Goal: Task Accomplishment & Management: Complete application form

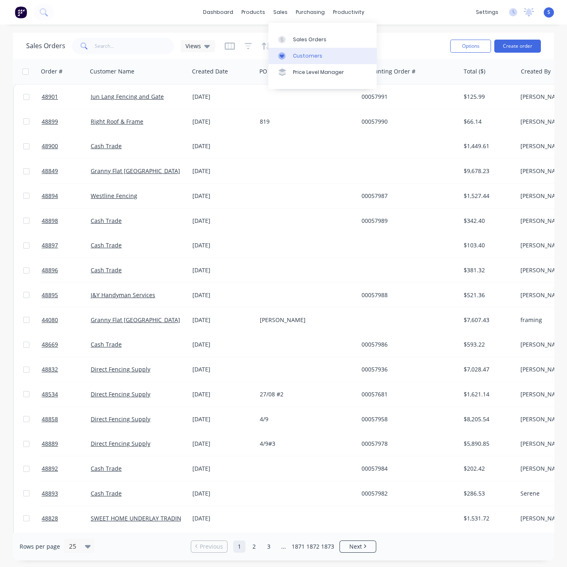
drag, startPoint x: 310, startPoint y: 58, endPoint x: 279, endPoint y: 56, distance: 31.5
click at [310, 58] on div "Customers" at bounding box center [307, 55] width 29 height 7
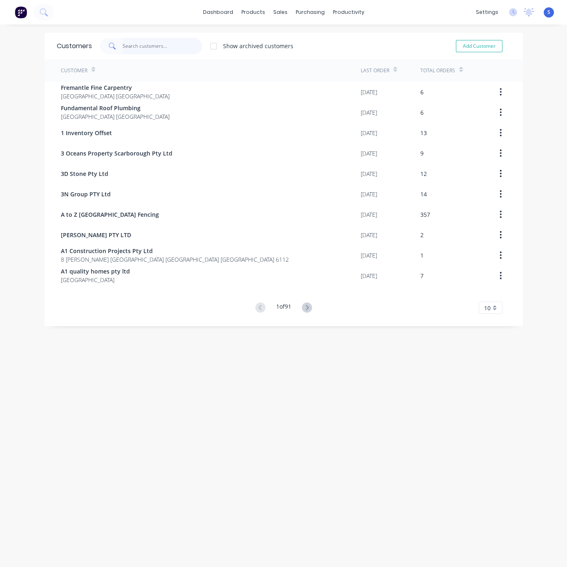
click at [135, 44] on input "text" at bounding box center [163, 46] width 80 height 16
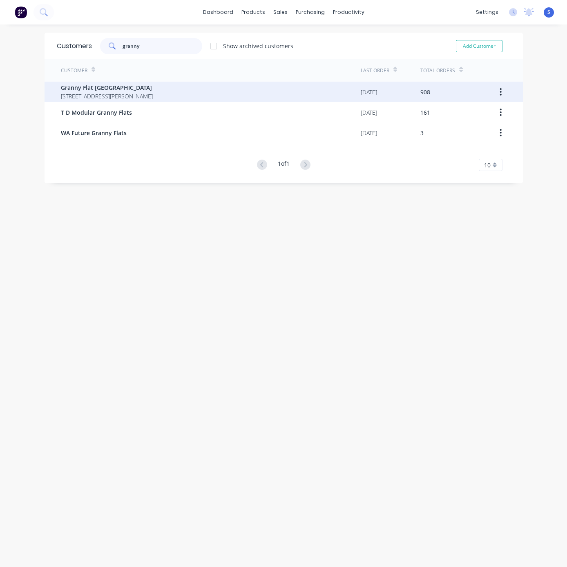
type input "granny"
click at [151, 95] on span "[STREET_ADDRESS][PERSON_NAME]" at bounding box center [107, 96] width 92 height 9
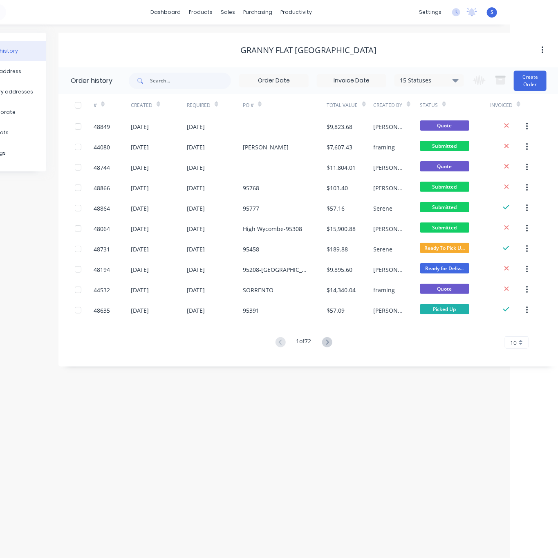
drag, startPoint x: 172, startPoint y: 50, endPoint x: 312, endPoint y: 47, distance: 139.7
click at [531, 80] on button "Create Order" at bounding box center [529, 81] width 33 height 20
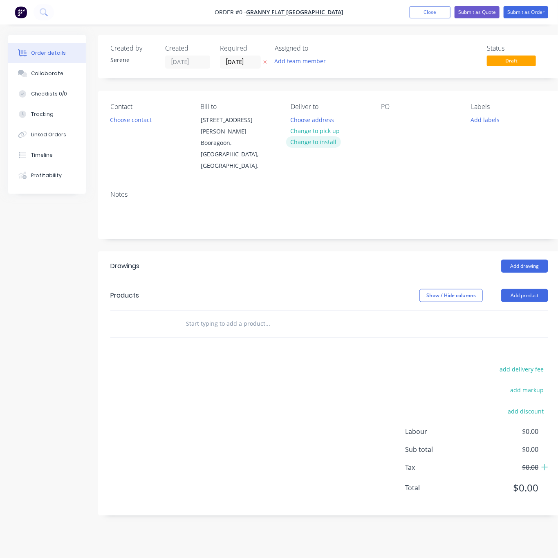
click at [325, 145] on button "Change to install" at bounding box center [313, 141] width 55 height 11
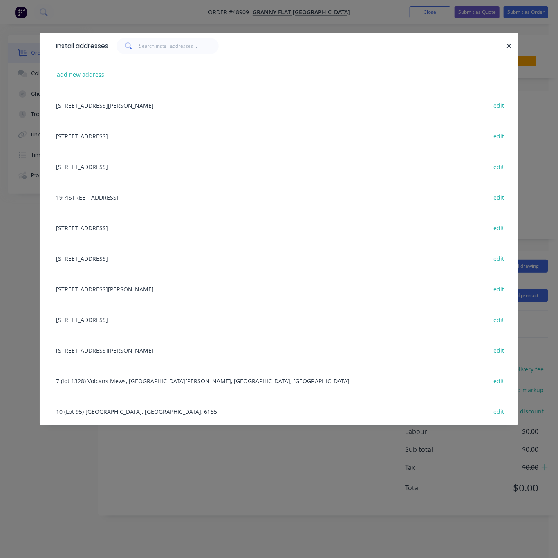
click at [507, 48] on icon "button" at bounding box center [509, 46] width 4 height 4
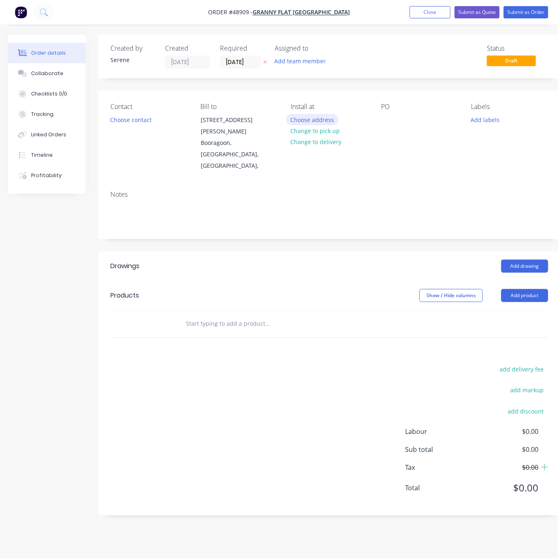
click at [328, 121] on button "Choose address" at bounding box center [312, 119] width 52 height 11
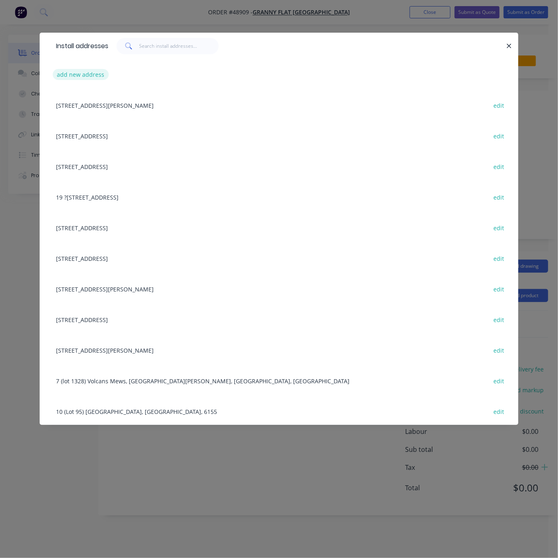
click at [80, 75] on button "add new address" at bounding box center [81, 74] width 56 height 11
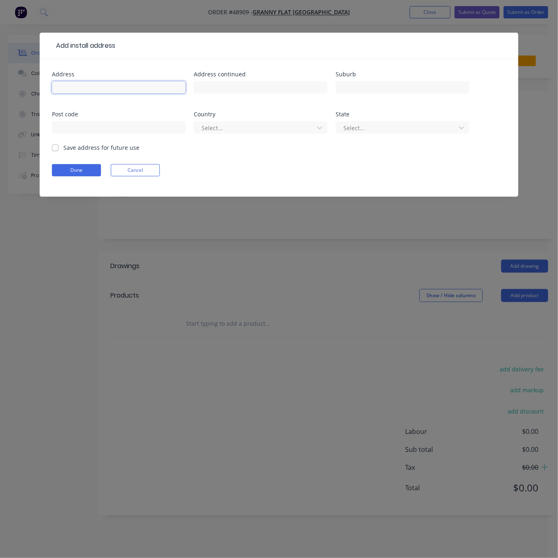
click at [95, 92] on input "text" at bounding box center [119, 87] width 134 height 12
click at [90, 93] on input "text" at bounding box center [119, 87] width 134 height 12
type input "[STREET_ADDRESS],"
type input "Guildford"
click at [216, 129] on div at bounding box center [255, 128] width 109 height 10
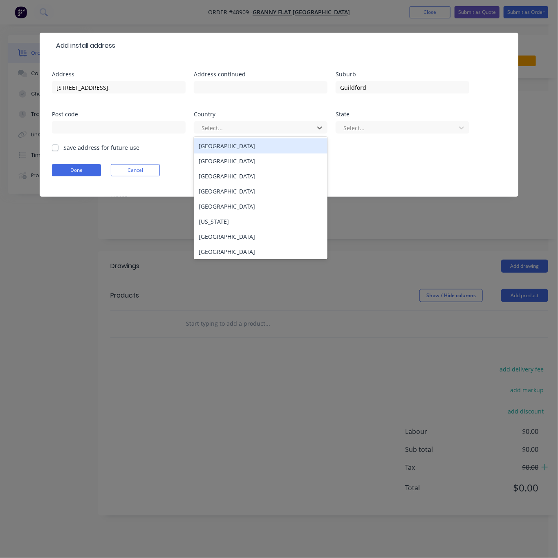
click at [222, 153] on div "[GEOGRAPHIC_DATA]" at bounding box center [261, 145] width 134 height 15
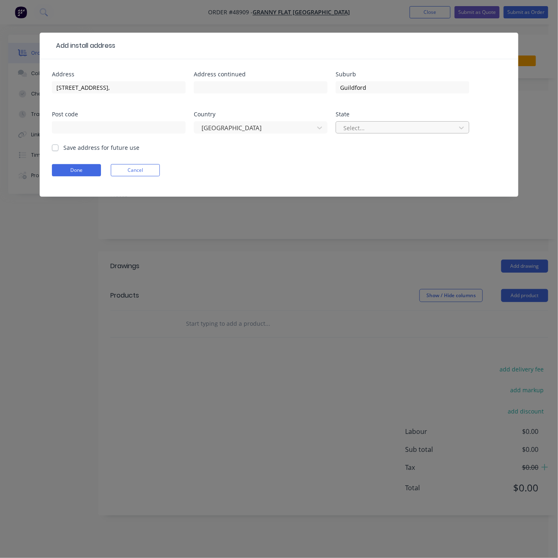
click at [364, 134] on div "Select..." at bounding box center [397, 128] width 114 height 12
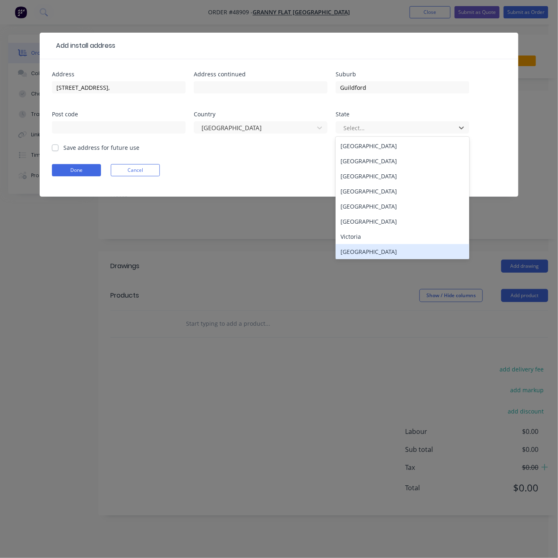
click at [390, 259] on div "[GEOGRAPHIC_DATA]" at bounding box center [402, 251] width 134 height 15
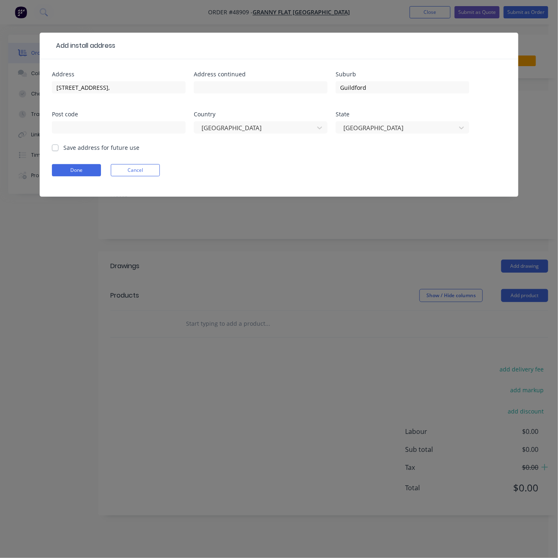
click at [63, 152] on label "Save address for future use" at bounding box center [101, 147] width 76 height 9
click at [58, 151] on input "Save address for future use" at bounding box center [55, 147] width 7 height 8
checkbox input "true"
click at [74, 176] on button "Done" at bounding box center [76, 170] width 49 height 12
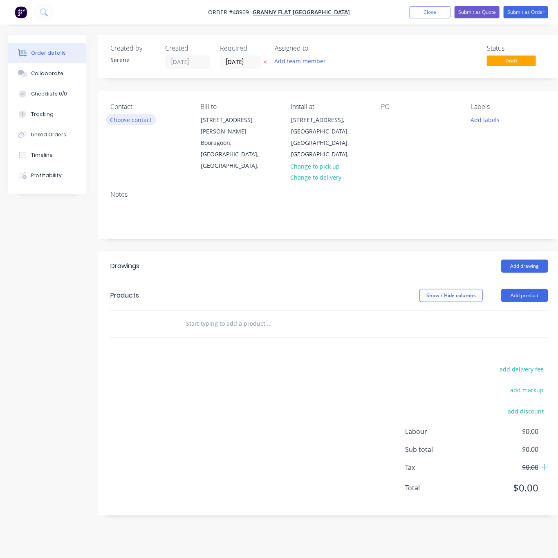
click at [138, 120] on button "Choose contact" at bounding box center [131, 119] width 50 height 11
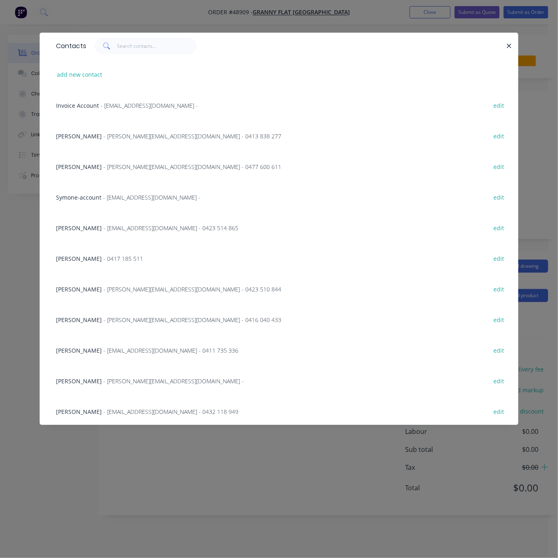
scroll to position [60, 0]
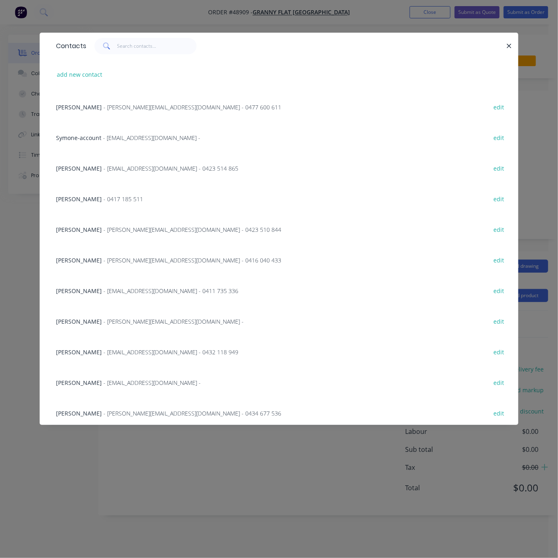
click at [164, 356] on span "- [EMAIL_ADDRESS][DOMAIN_NAME] - 0432 118 949" at bounding box center [170, 352] width 135 height 8
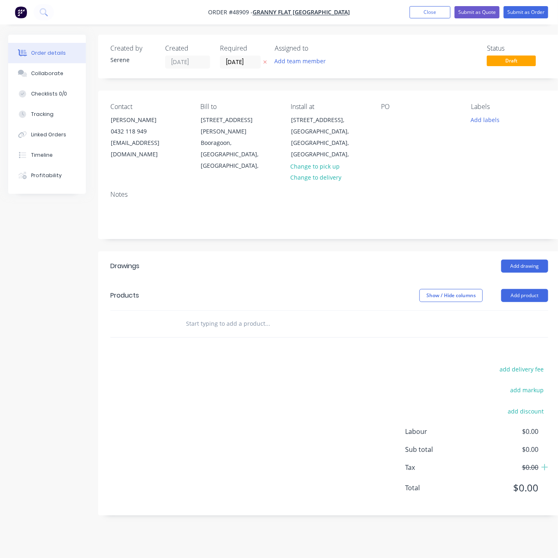
drag, startPoint x: 313, startPoint y: 249, endPoint x: 341, endPoint y: 234, distance: 30.9
click at [383, 125] on div at bounding box center [385, 120] width 13 height 12
click at [349, 281] on header "Products Show / Hide columns Add product" at bounding box center [327, 295] width 462 height 29
click at [525, 289] on button "Add product" at bounding box center [522, 295] width 47 height 13
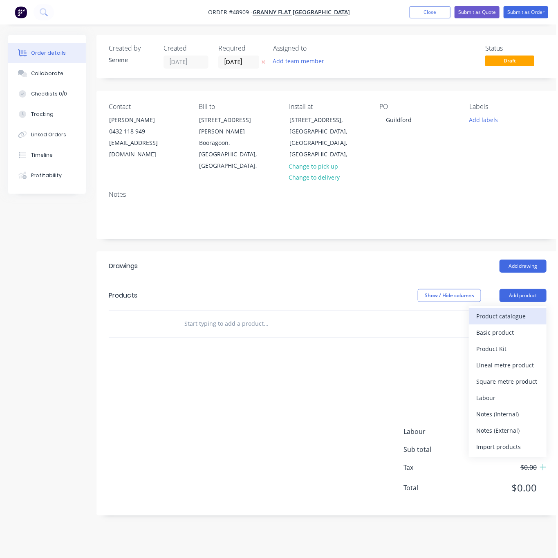
click at [519, 310] on div "Product catalogue" at bounding box center [507, 316] width 63 height 12
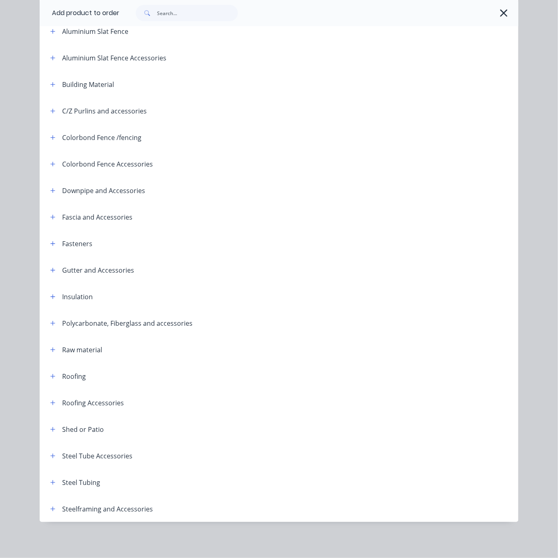
scroll to position [110, 0]
click at [51, 507] on icon "button" at bounding box center [53, 509] width 4 height 4
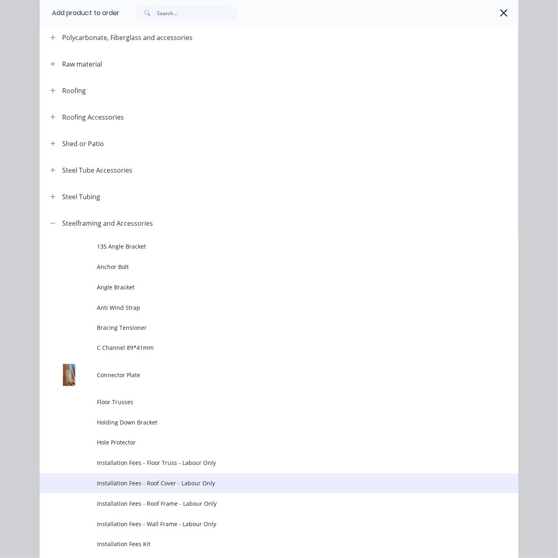
scroll to position [540, 0]
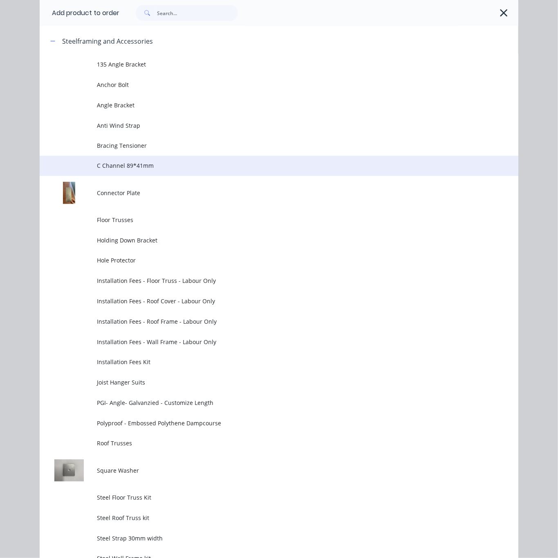
click at [139, 170] on span "C Channel 89*41mm" at bounding box center [265, 166] width 337 height 9
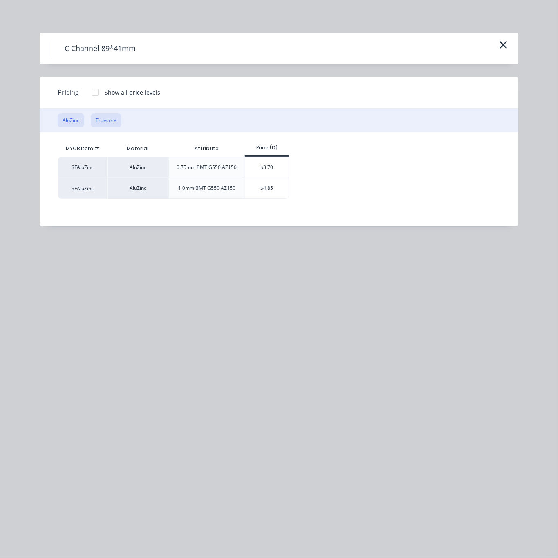
click at [104, 126] on button "Truecore" at bounding box center [106, 121] width 31 height 14
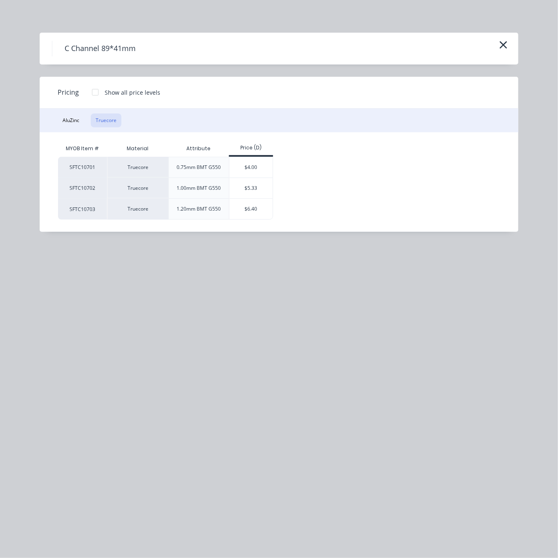
click at [95, 98] on div at bounding box center [95, 92] width 16 height 16
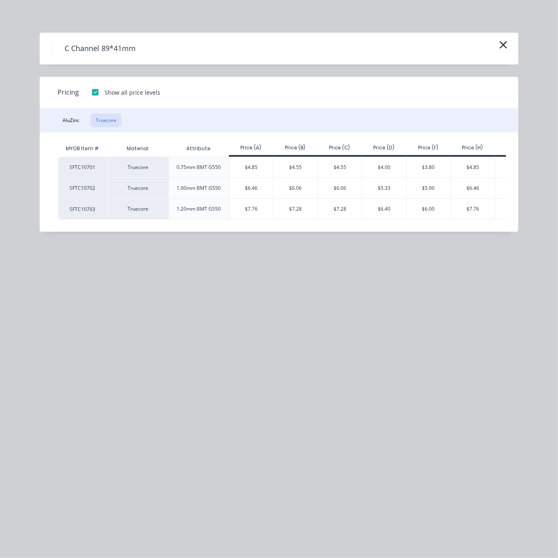
click at [99, 98] on div at bounding box center [95, 92] width 16 height 16
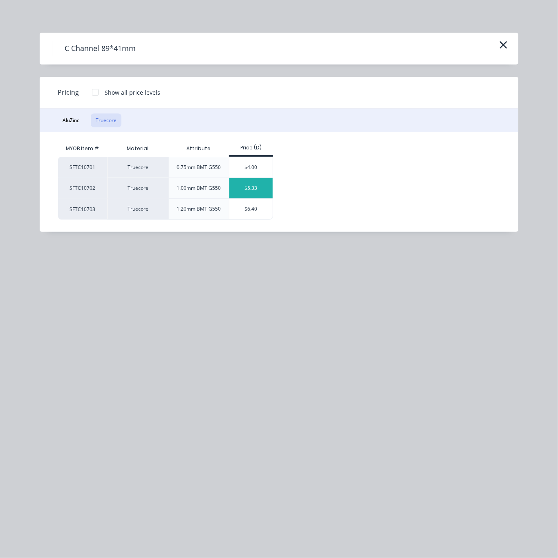
click at [255, 193] on div "$5.33" at bounding box center [251, 188] width 44 height 20
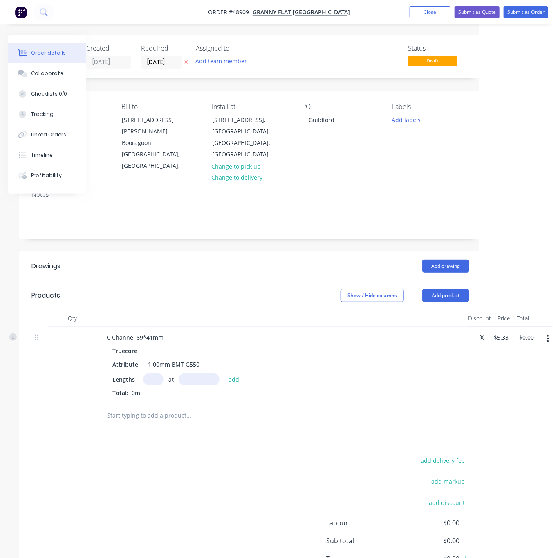
drag, startPoint x: 364, startPoint y: 298, endPoint x: 447, endPoint y: 300, distance: 83.4
click at [506, 332] on input "5.33" at bounding box center [502, 338] width 19 height 12
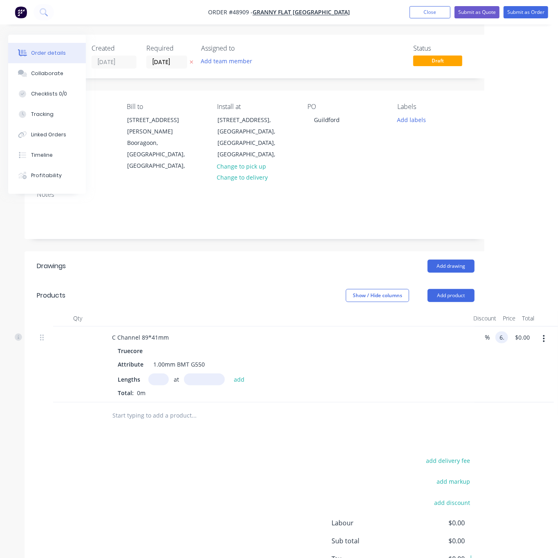
scroll to position [0, 75]
click at [262, 442] on div "Drawings Add drawing Products Show / Hide columns Add product Qty Discount Pric…" at bounding box center [256, 430] width 462 height 356
type input "$6.20"
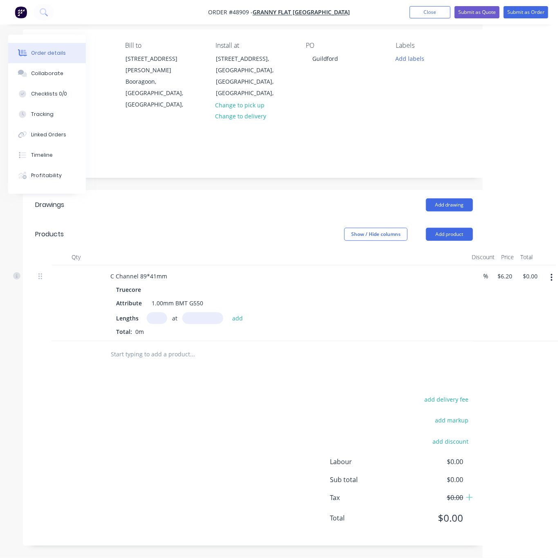
click at [196, 220] on header "Products Show / Hide columns Add product" at bounding box center [254, 234] width 462 height 29
